Goal: Navigation & Orientation: Find specific page/section

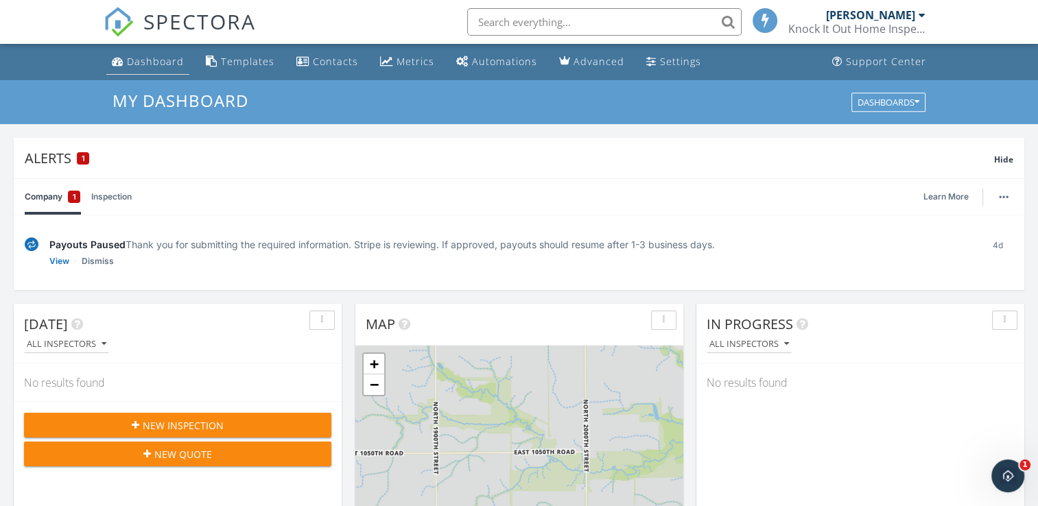
click at [165, 73] on link "Dashboard" at bounding box center [147, 61] width 83 height 25
click at [893, 25] on div "Knock It Out Home Inspections of [US_STATE]" at bounding box center [856, 29] width 137 height 14
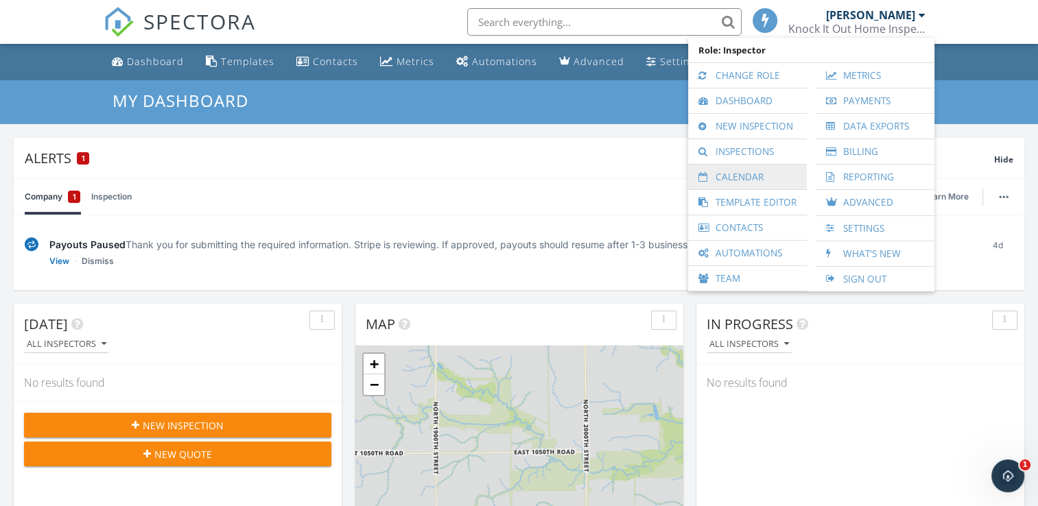
click at [766, 172] on link "Calendar" at bounding box center [747, 177] width 105 height 25
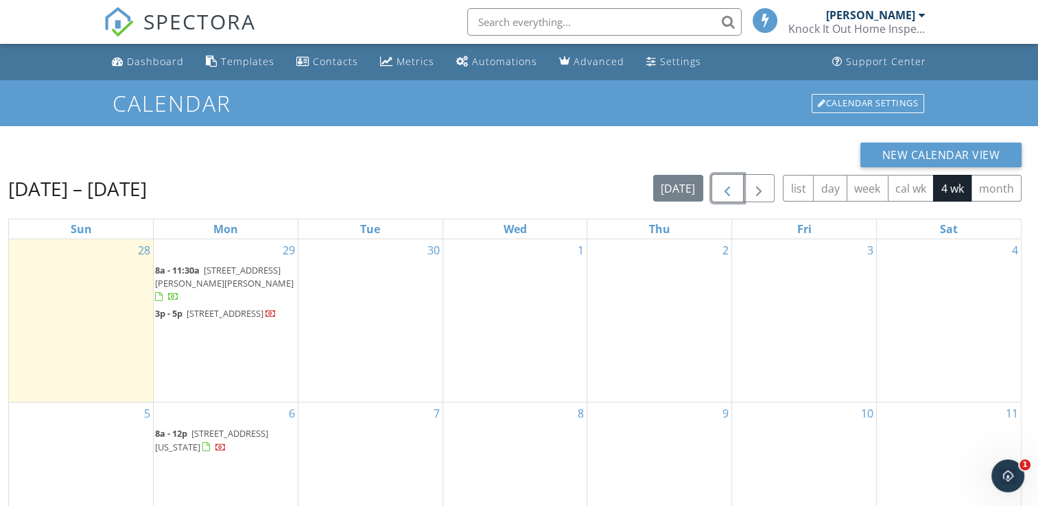
click at [721, 191] on span "button" at bounding box center [727, 188] width 16 height 16
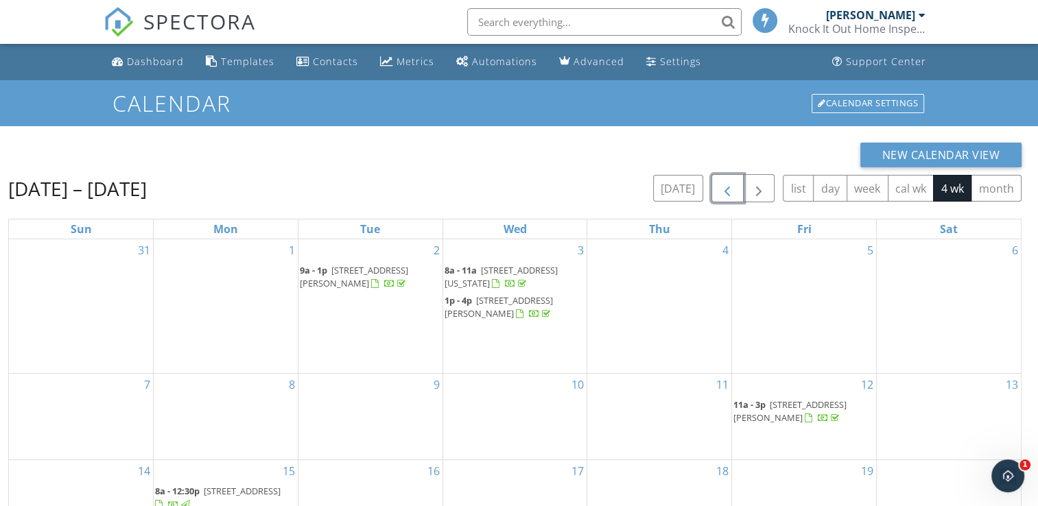
click at [721, 191] on span "button" at bounding box center [727, 188] width 16 height 16
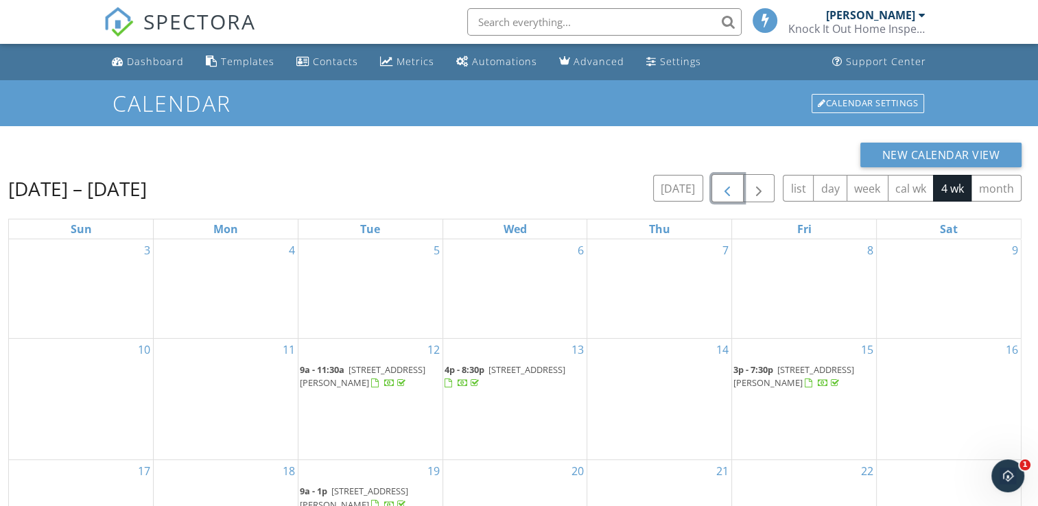
click at [721, 191] on span "button" at bounding box center [727, 188] width 16 height 16
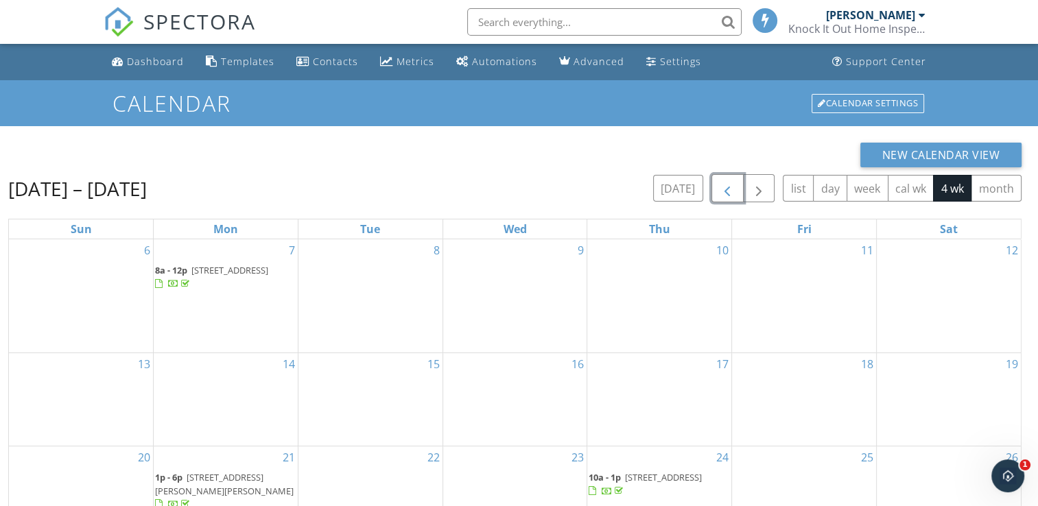
click at [721, 191] on span "button" at bounding box center [727, 188] width 16 height 16
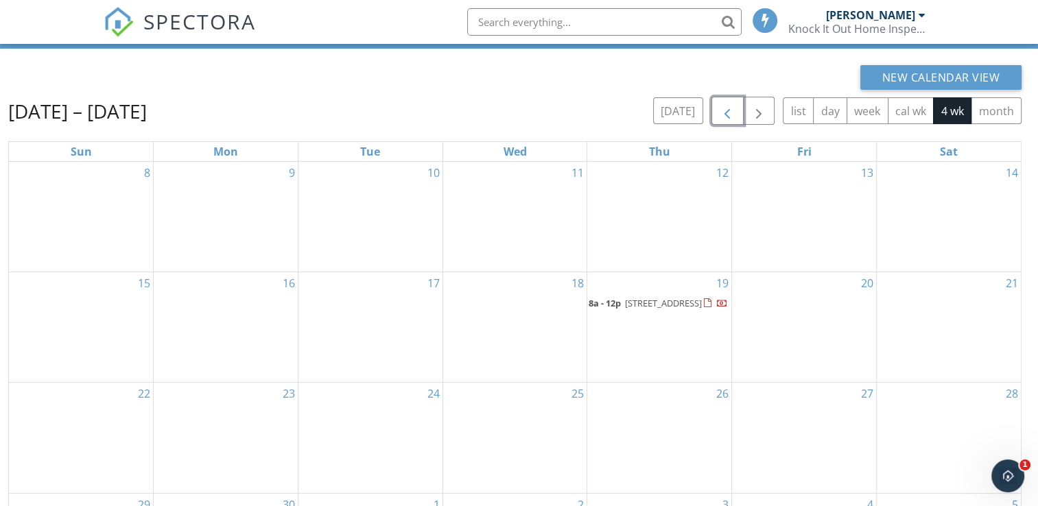
scroll to position [71, 0]
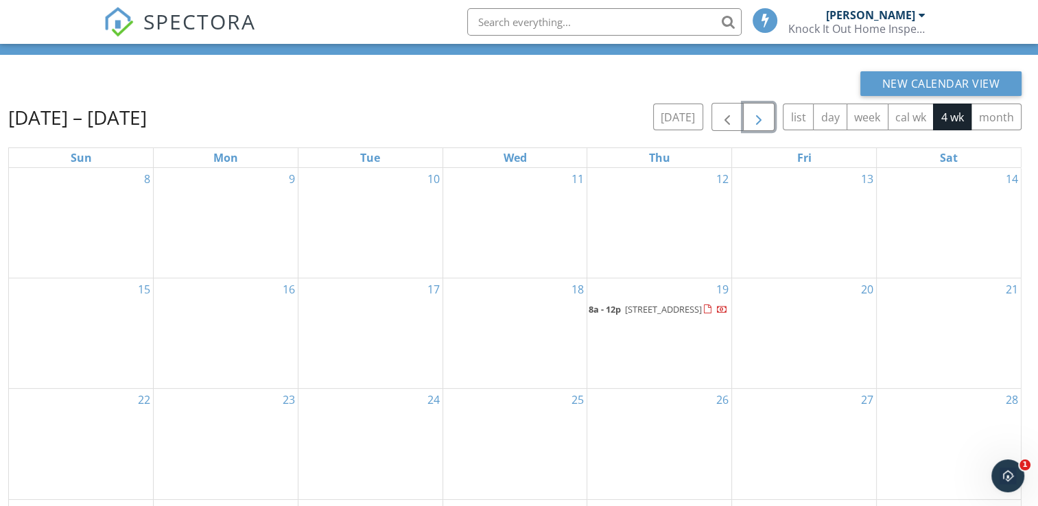
click at [760, 122] on span "button" at bounding box center [759, 117] width 16 height 16
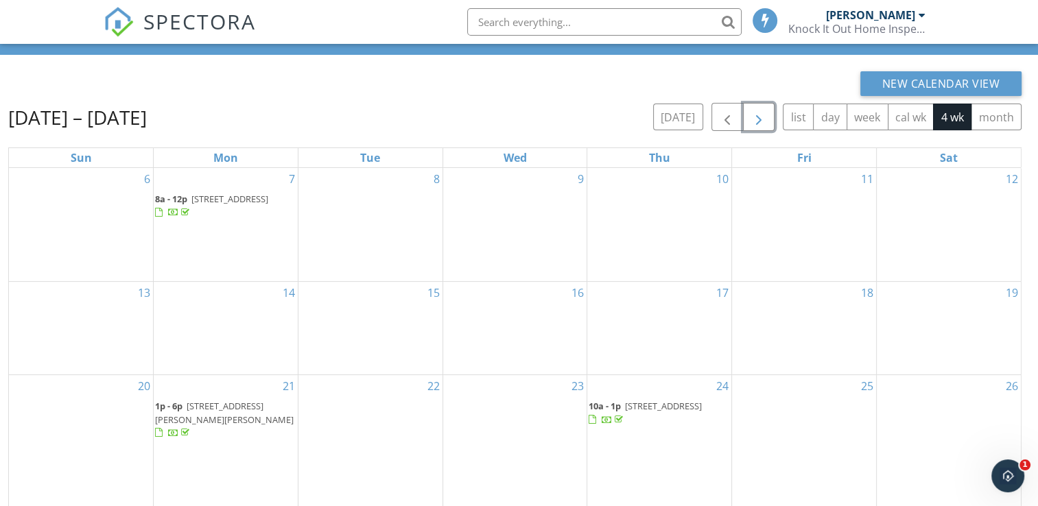
click at [228, 200] on span "[STREET_ADDRESS]" at bounding box center [229, 199] width 77 height 12
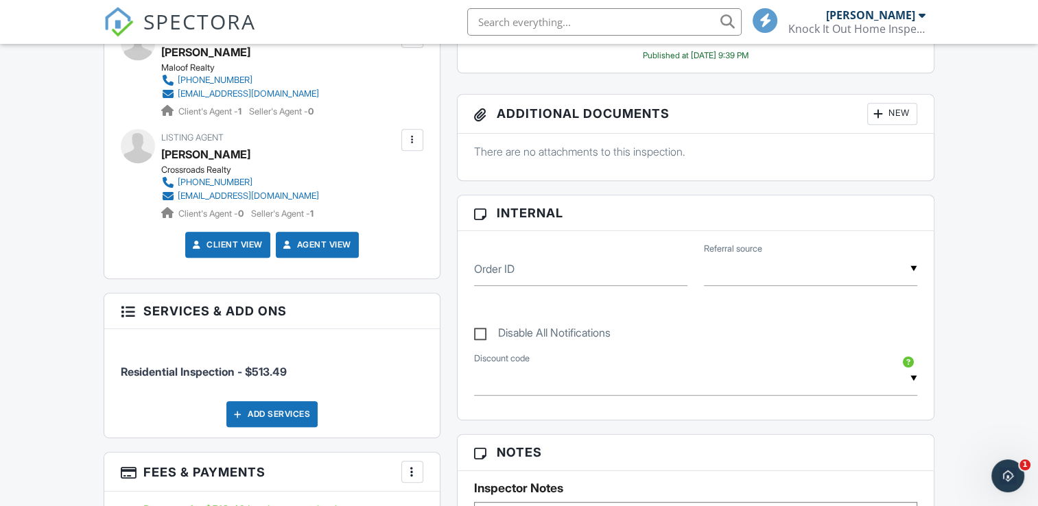
scroll to position [576, 0]
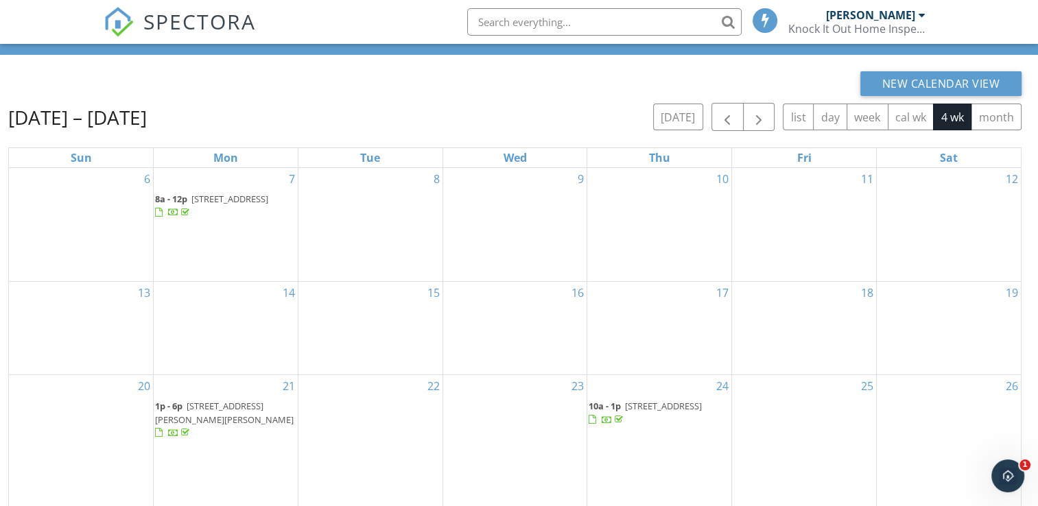
click at [196, 425] on span "[STREET_ADDRESS][PERSON_NAME][PERSON_NAME]" at bounding box center [224, 412] width 139 height 25
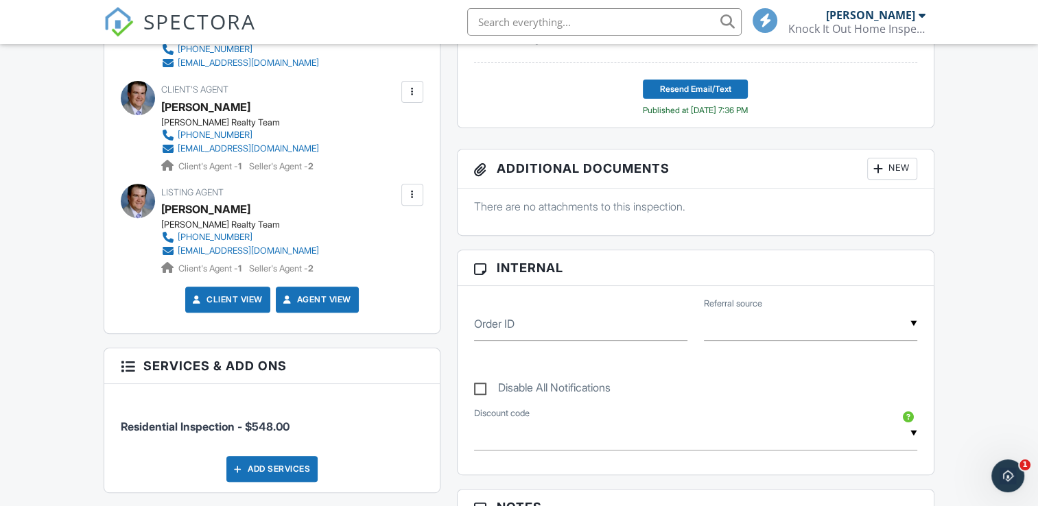
scroll to position [521, 0]
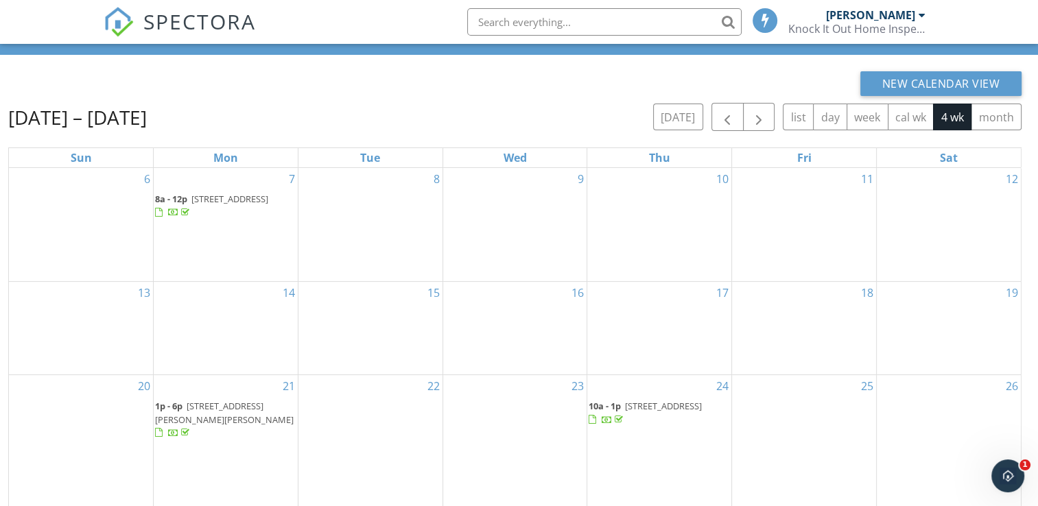
drag, startPoint x: 677, startPoint y: 411, endPoint x: 680, endPoint y: 425, distance: 14.7
click at [680, 425] on span "10a - 1p 3095 Preston St, Paris 61944" at bounding box center [659, 413] width 141 height 27
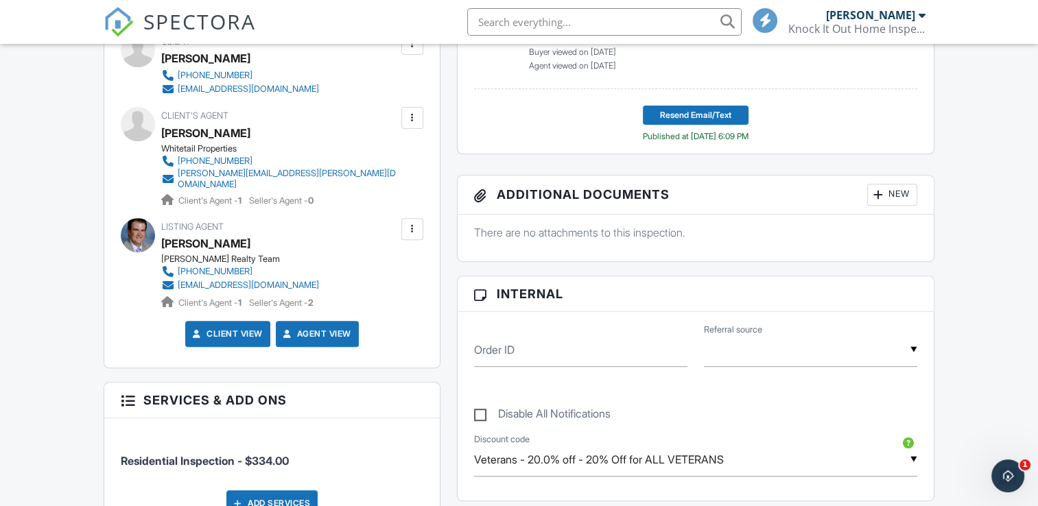
scroll to position [521, 0]
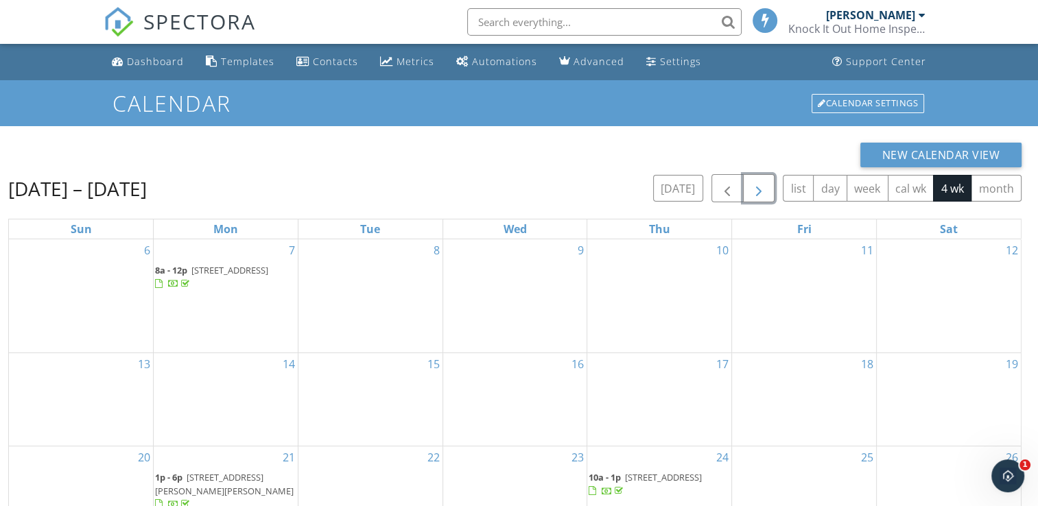
click at [755, 196] on span "button" at bounding box center [759, 188] width 16 height 16
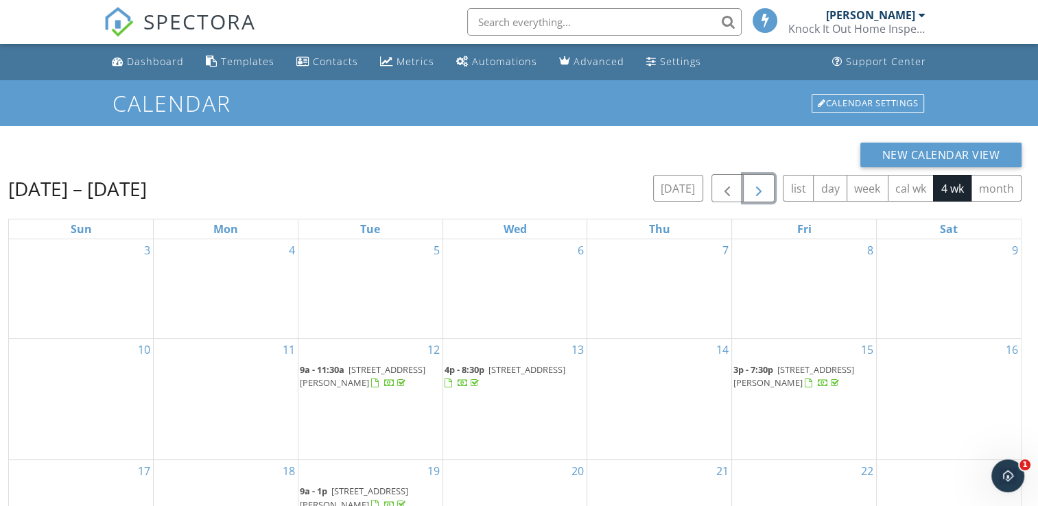
click at [371, 381] on div at bounding box center [376, 384] width 11 height 11
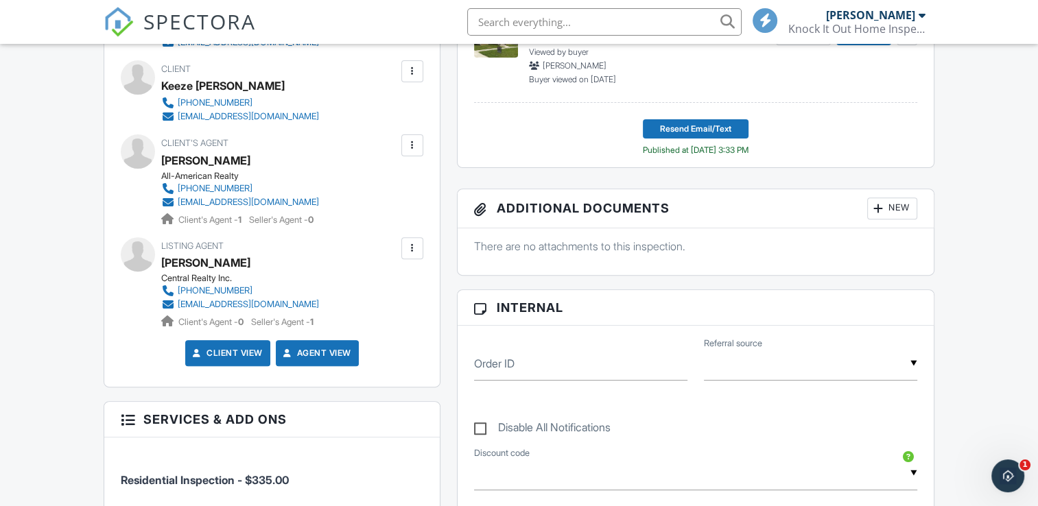
scroll to position [494, 0]
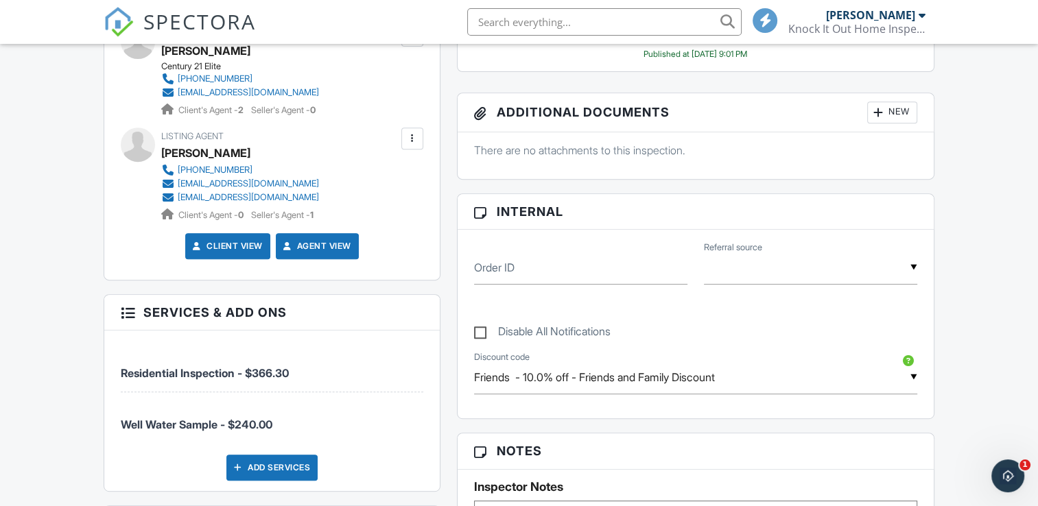
scroll to position [604, 0]
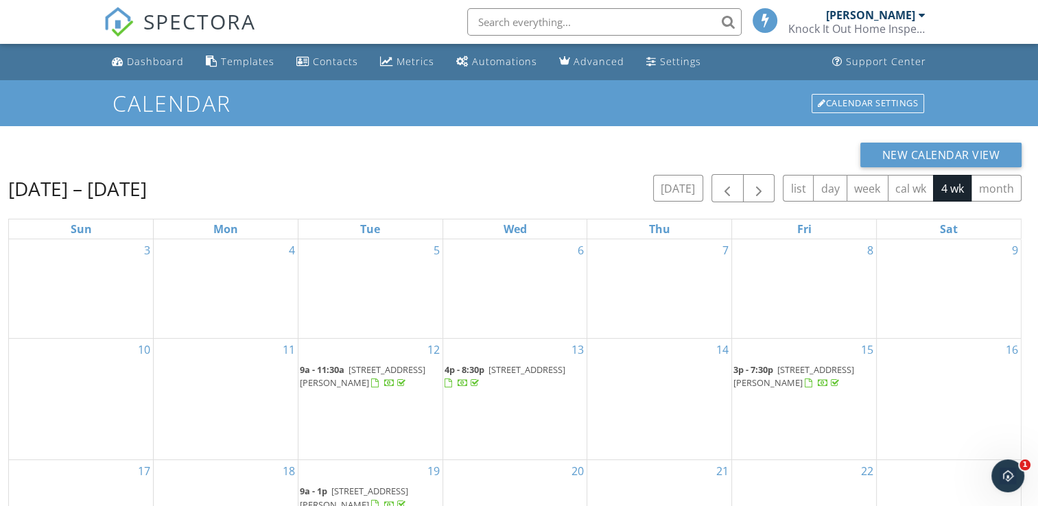
drag, startPoint x: 804, startPoint y: 356, endPoint x: 797, endPoint y: 374, distance: 18.9
click at [797, 374] on span "[STREET_ADDRESS][PERSON_NAME]" at bounding box center [794, 376] width 121 height 25
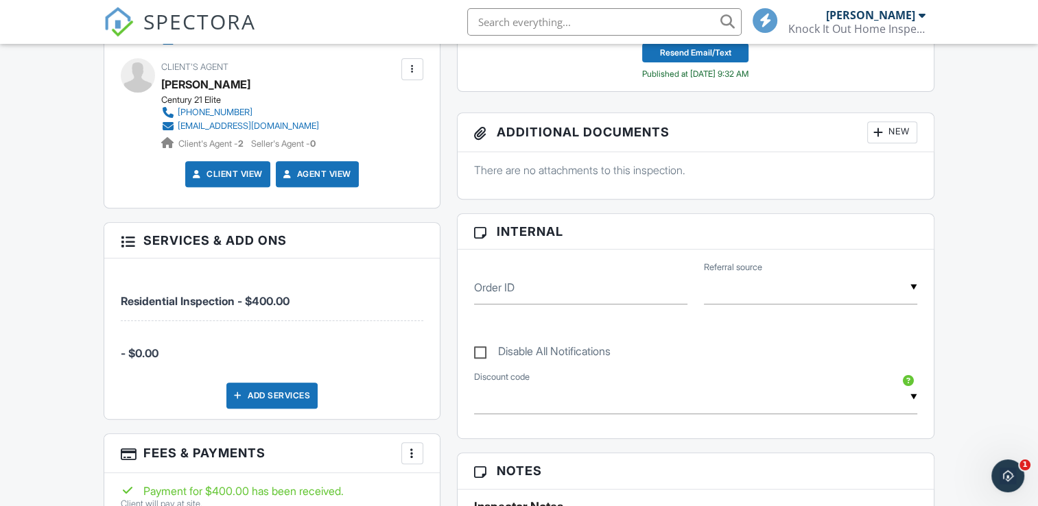
scroll to position [549, 0]
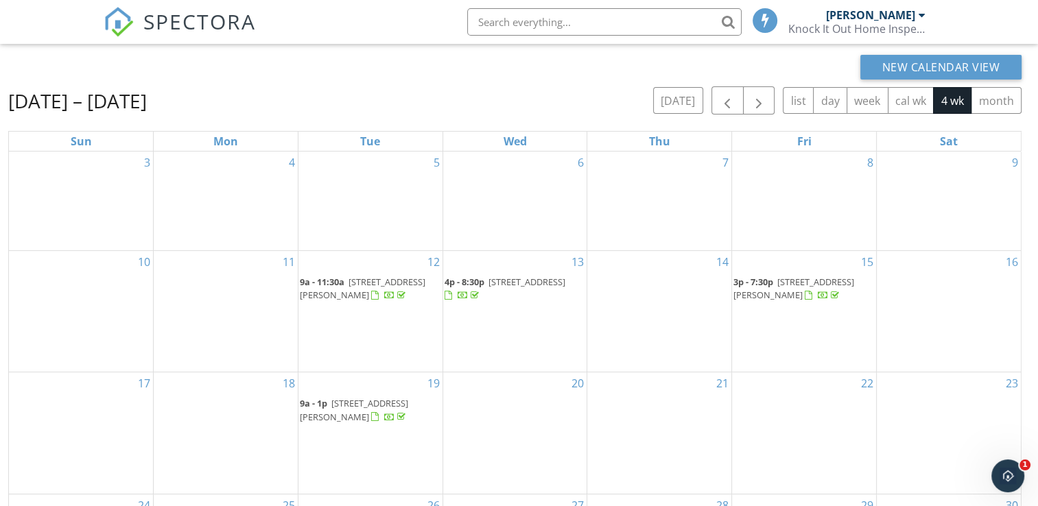
scroll to position [110, 0]
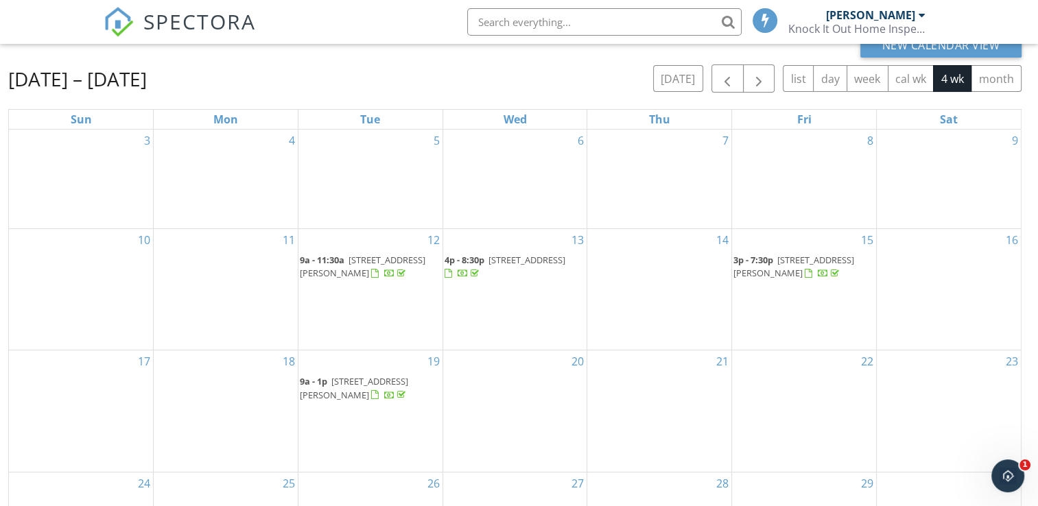
click at [382, 383] on span "[STREET_ADDRESS][PERSON_NAME]" at bounding box center [354, 387] width 108 height 25
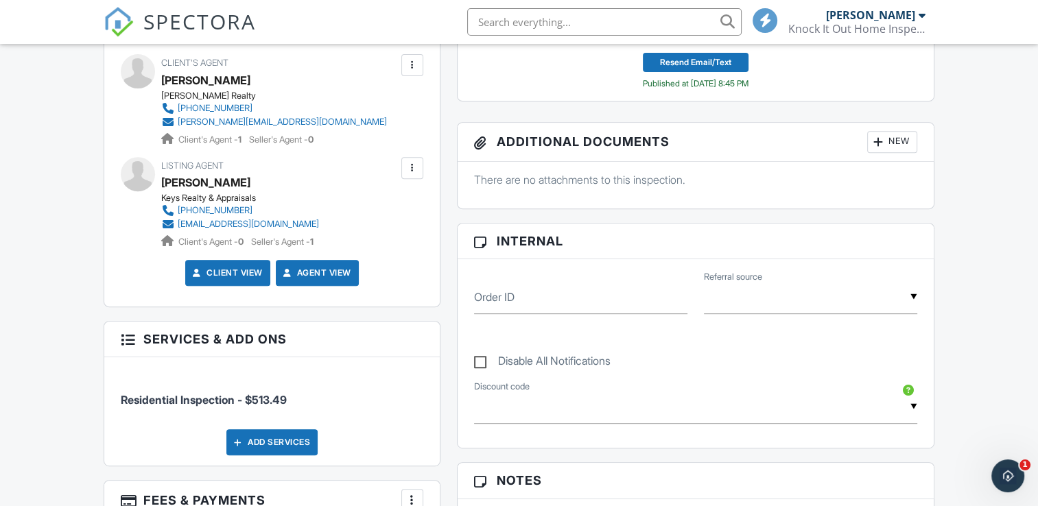
scroll to position [549, 0]
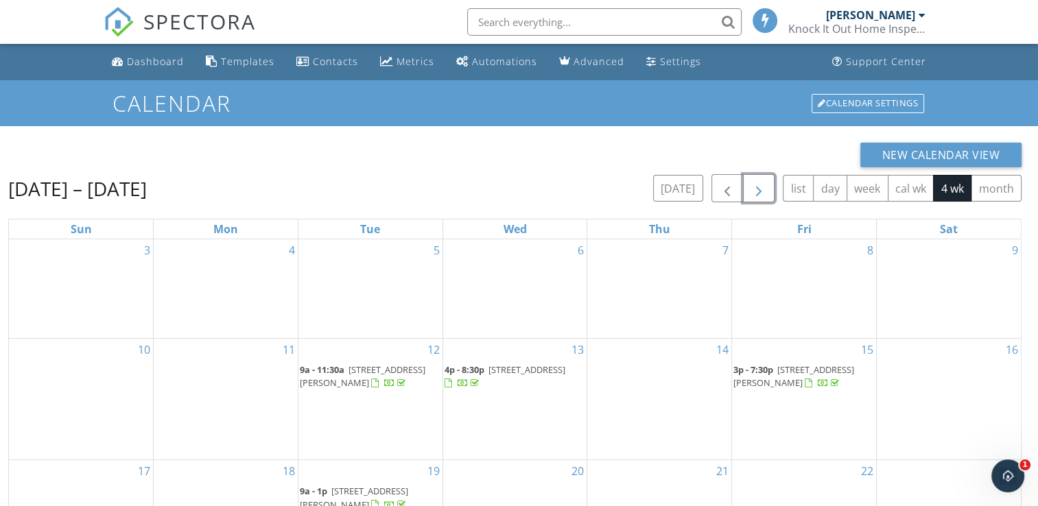
click at [758, 194] on span "button" at bounding box center [759, 188] width 16 height 16
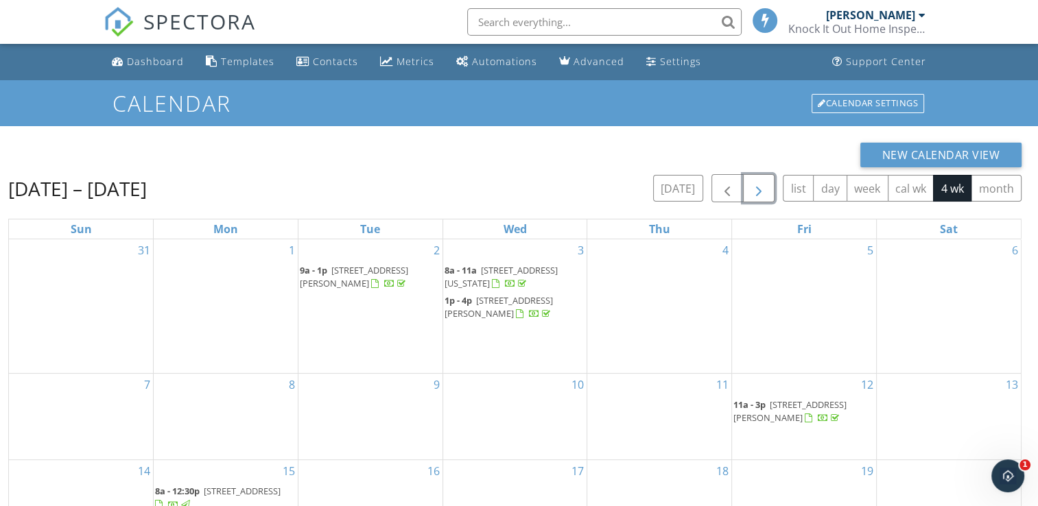
click at [397, 280] on div at bounding box center [401, 284] width 8 height 9
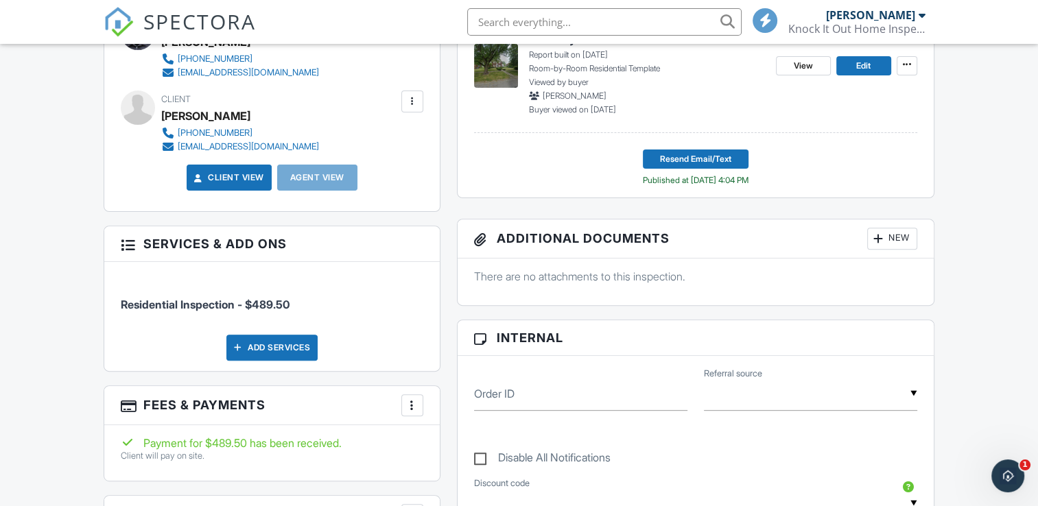
scroll to position [467, 0]
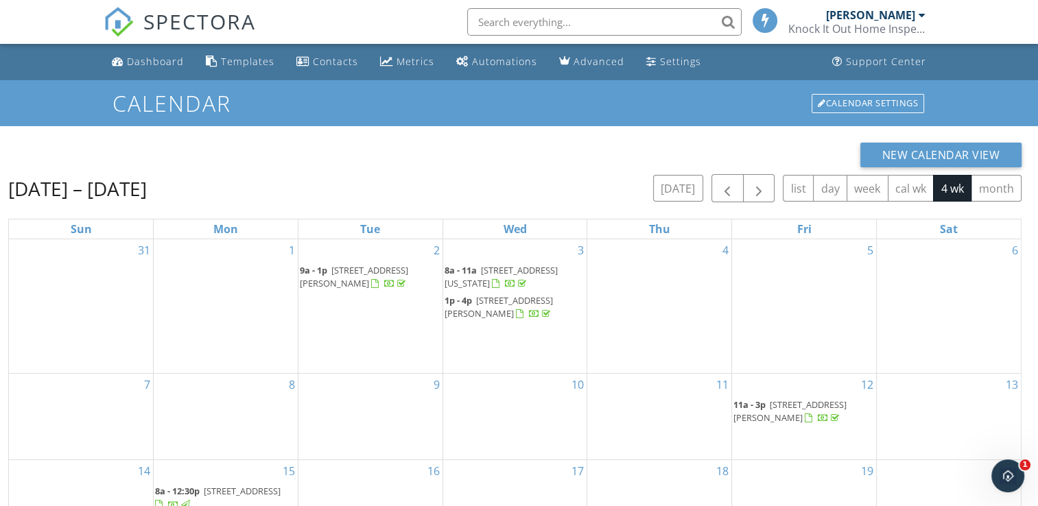
click at [500, 271] on span "[STREET_ADDRESS][US_STATE]" at bounding box center [501, 276] width 113 height 25
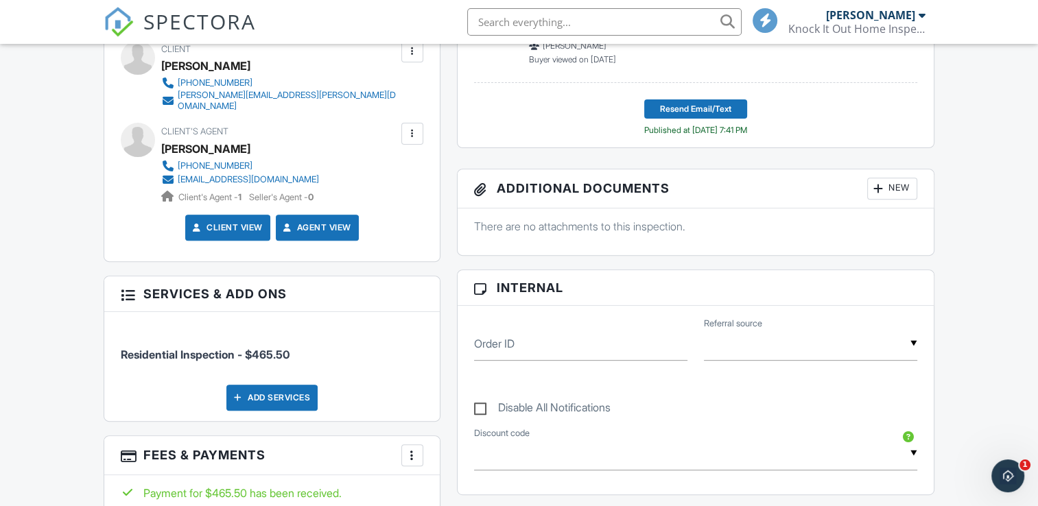
scroll to position [604, 0]
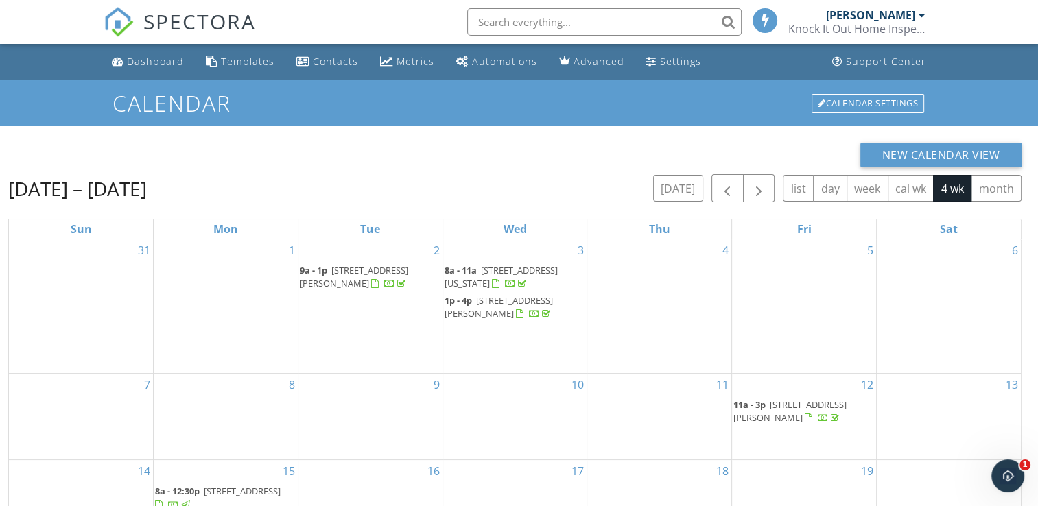
click at [541, 309] on span "1p - 4p [STREET_ADDRESS][PERSON_NAME]" at bounding box center [515, 307] width 141 height 27
click at [788, 405] on span "104 Woodlawn Dr, Chrisman 61924" at bounding box center [790, 411] width 113 height 25
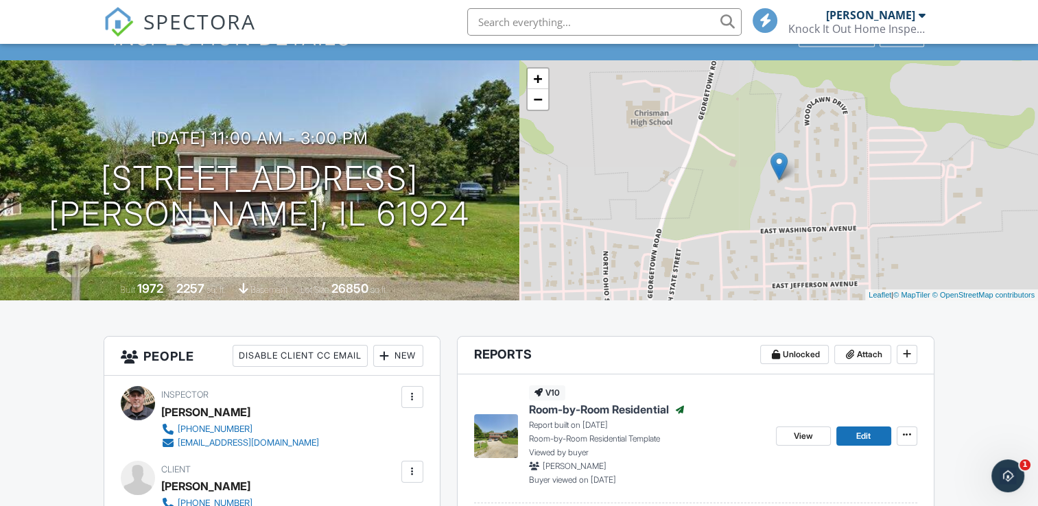
scroll to position [55, 0]
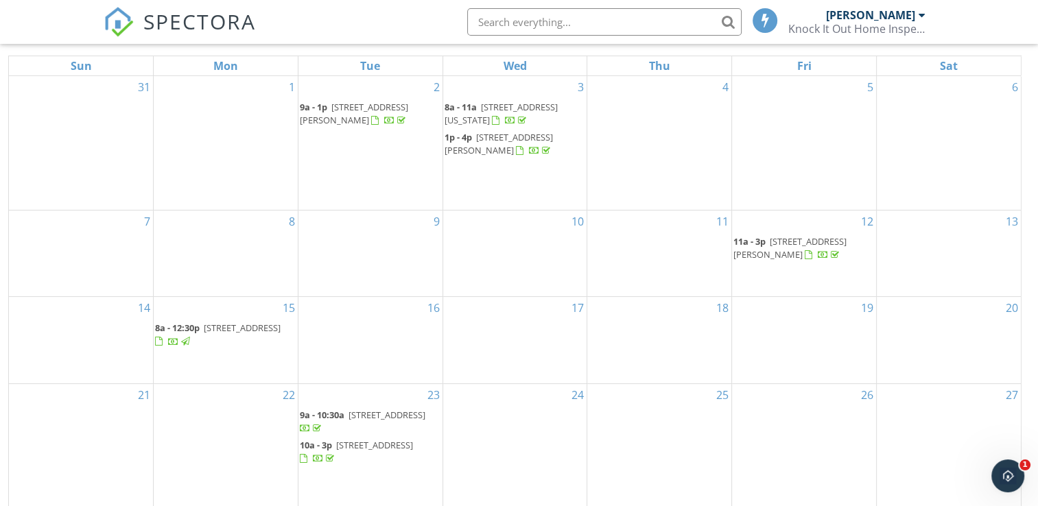
scroll to position [165, 0]
click at [256, 331] on span "[STREET_ADDRESS]" at bounding box center [242, 326] width 77 height 12
drag, startPoint x: 293, startPoint y: 425, endPoint x: 349, endPoint y: 421, distance: 55.7
click at [349, 420] on span "10512 N County Rd 100 W, Perrysville 47974" at bounding box center [387, 414] width 77 height 12
click at [390, 447] on span "215 Silver St, Oakland 61943" at bounding box center [374, 444] width 77 height 12
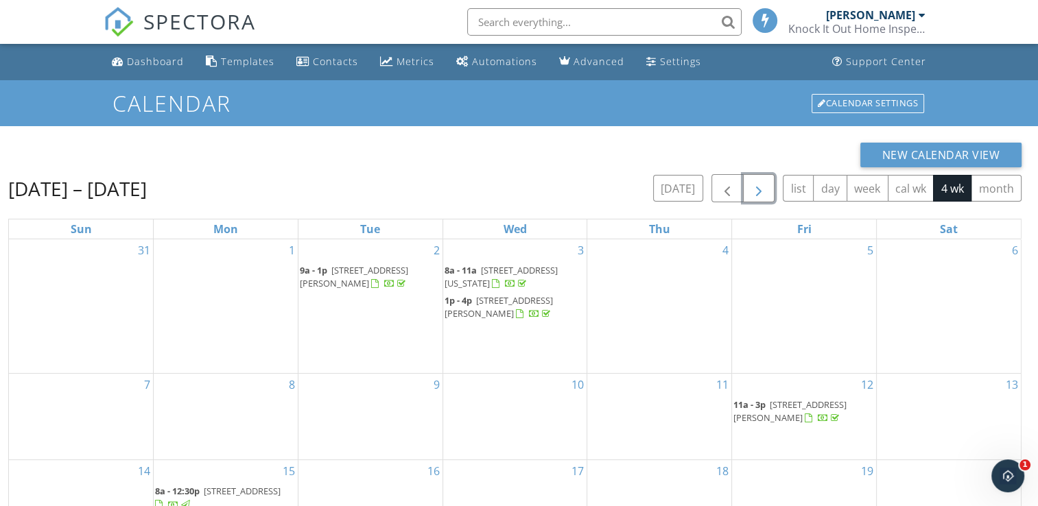
click at [772, 183] on button "button" at bounding box center [759, 188] width 32 height 28
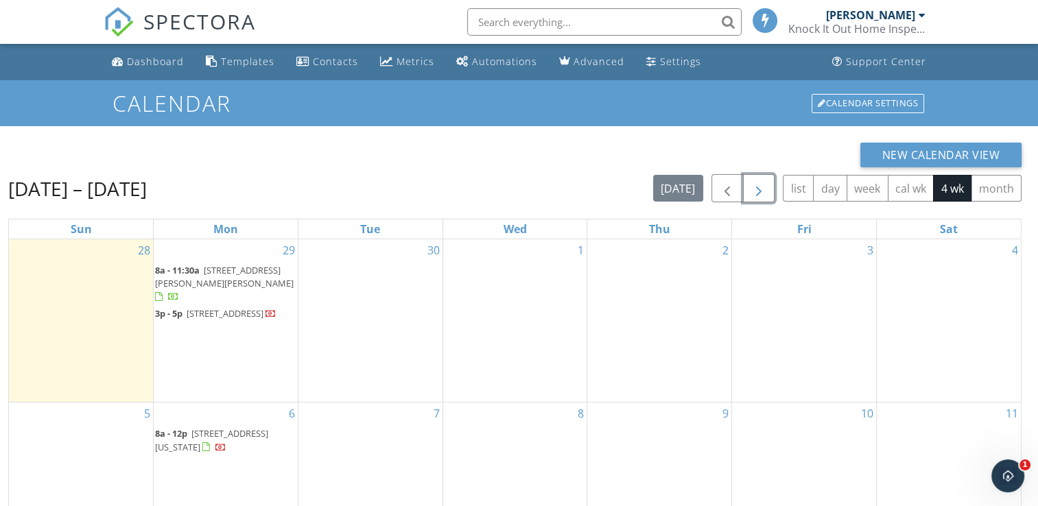
click at [255, 268] on span "409 Lee Ave, Olney 62450" at bounding box center [224, 276] width 139 height 25
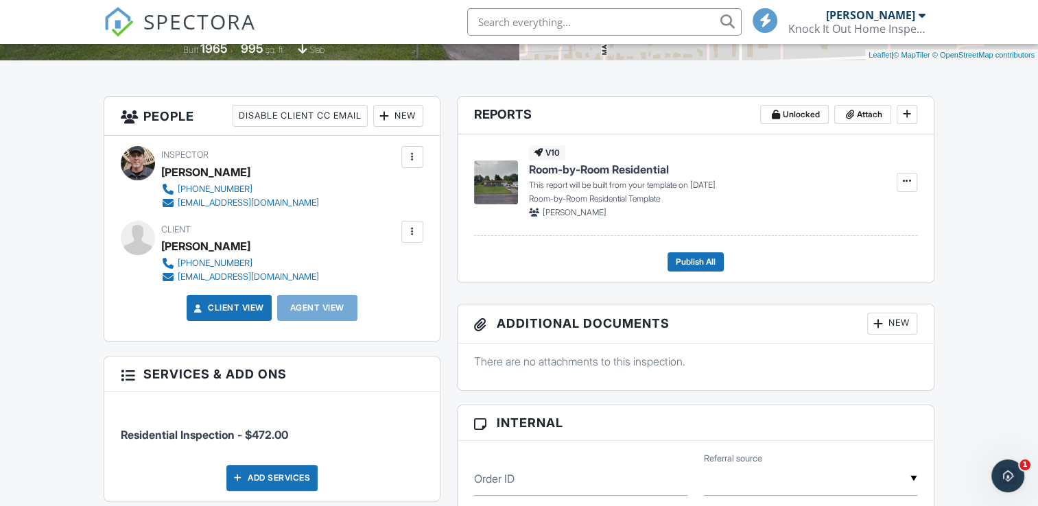
scroll to position [439, 0]
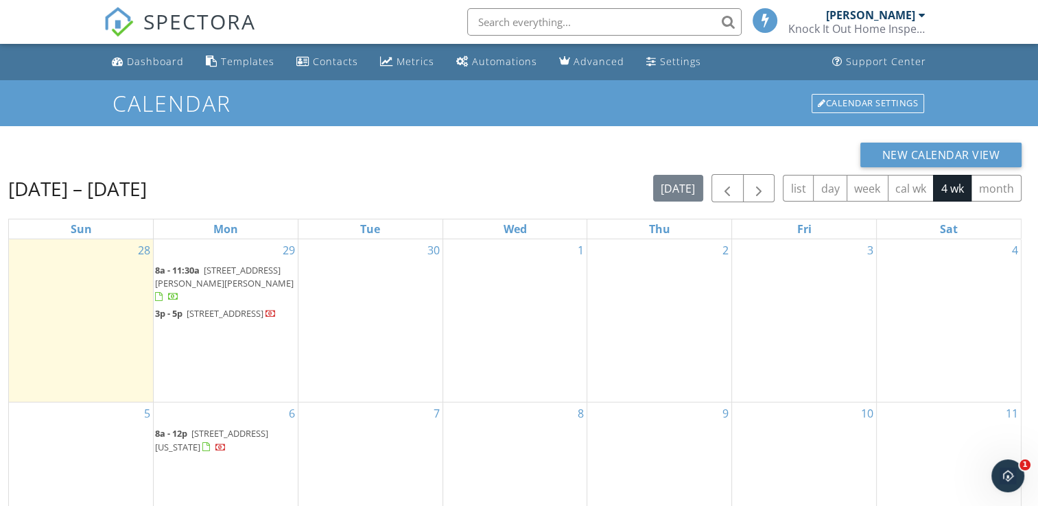
click at [211, 307] on span "[STREET_ADDRESS]" at bounding box center [225, 313] width 77 height 12
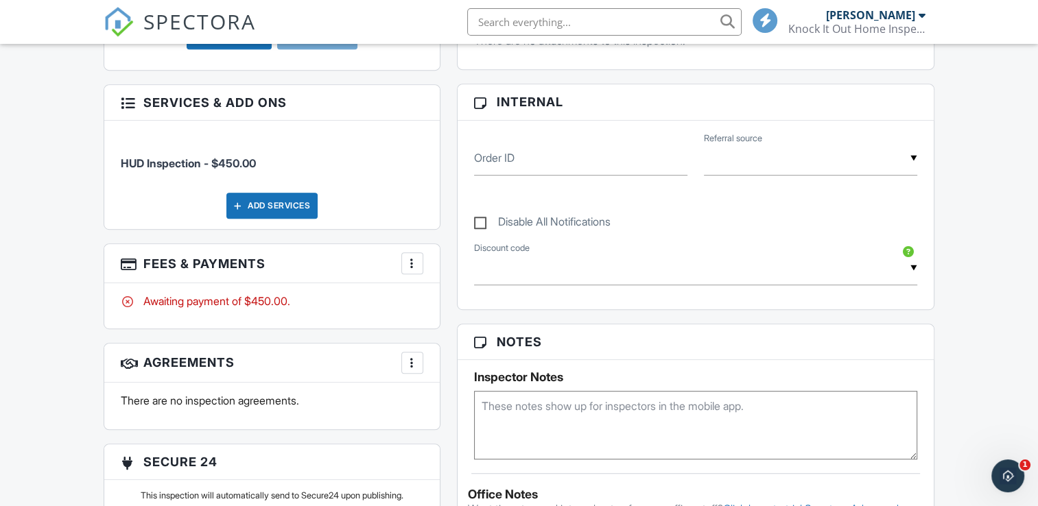
scroll to position [718, 0]
